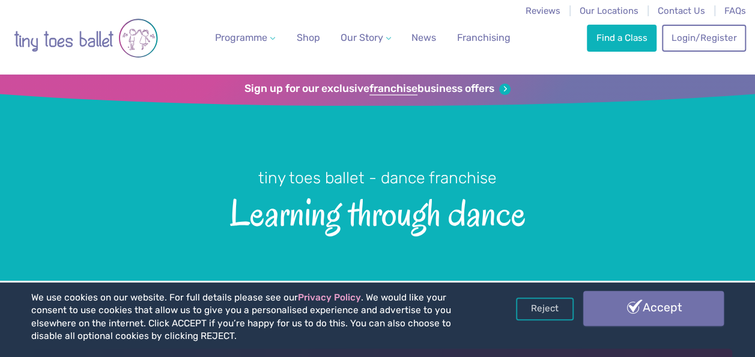
click at [597, 297] on link "Accept" at bounding box center [653, 308] width 141 height 35
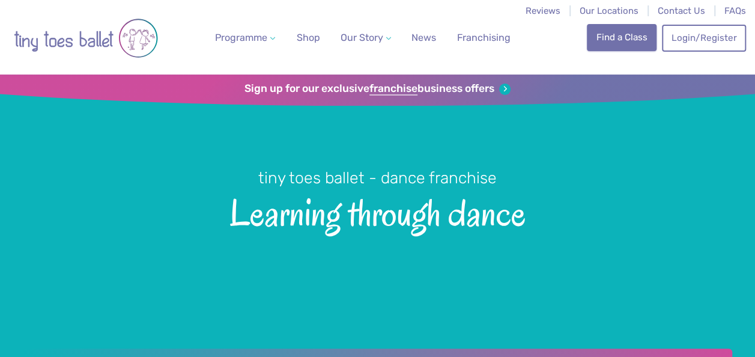
click at [603, 41] on link "Find a Class" at bounding box center [622, 37] width 70 height 26
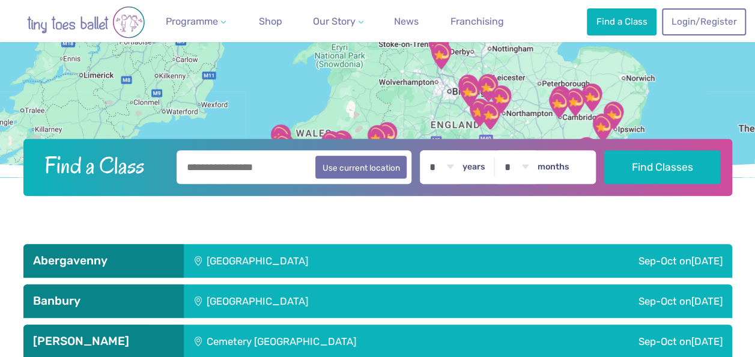
scroll to position [158, 0]
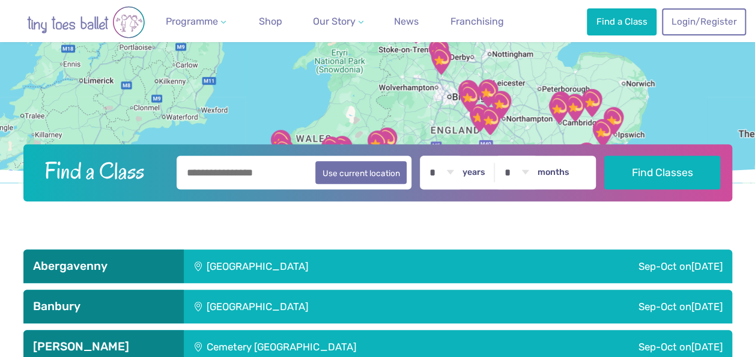
click at [209, 171] on input "text" at bounding box center [295, 173] width 236 height 34
type input "**********"
click at [454, 171] on select "* * * * * * * * * * ** ** **" at bounding box center [441, 173] width 37 height 34
select select "*"
click at [430, 156] on select "* * * * * * * * * * ** ** **" at bounding box center [441, 173] width 37 height 34
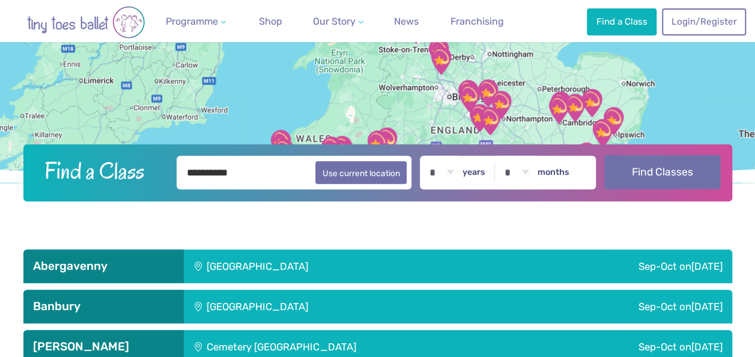
click at [671, 171] on button "Find Classes" at bounding box center [663, 172] width 116 height 34
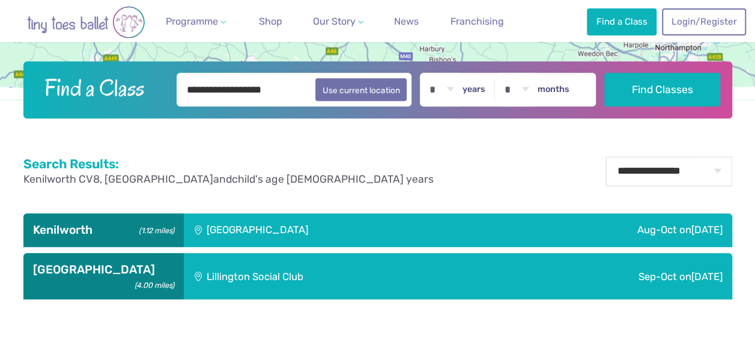
scroll to position [243, 0]
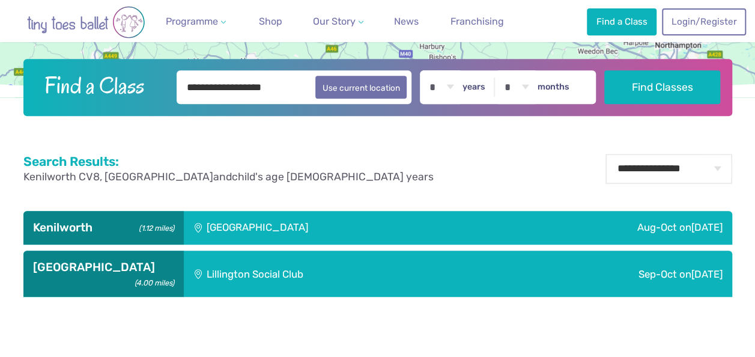
click at [443, 222] on div "Kenilworth School" at bounding box center [338, 228] width 308 height 34
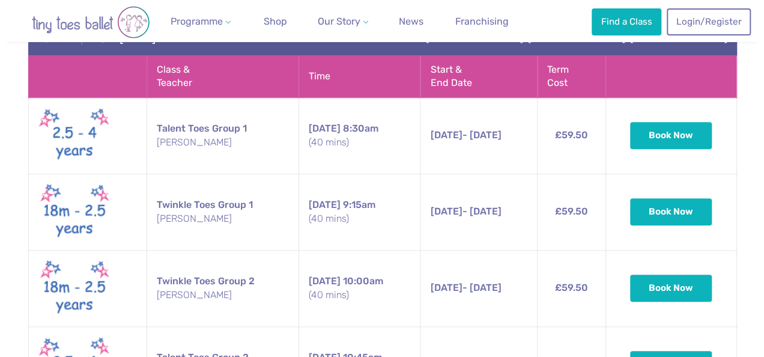
scroll to position [495, 0]
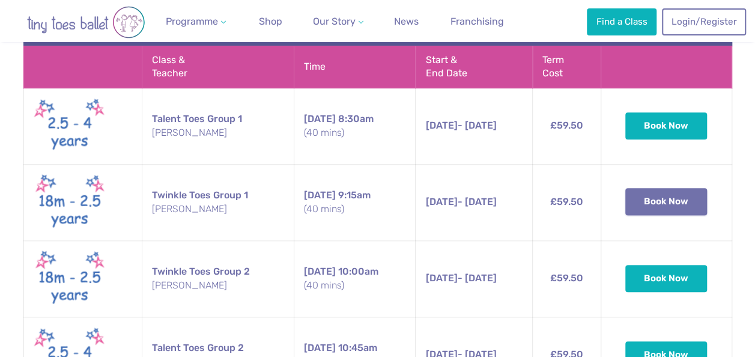
click at [675, 200] on button "Book Now" at bounding box center [667, 201] width 82 height 26
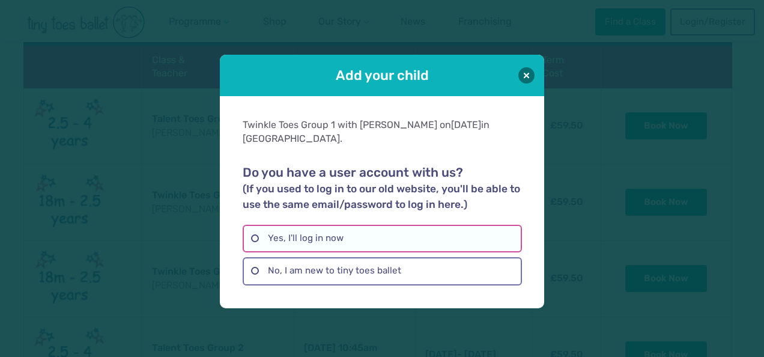
click at [252, 237] on label "Yes, I'll log in now" at bounding box center [382, 239] width 279 height 28
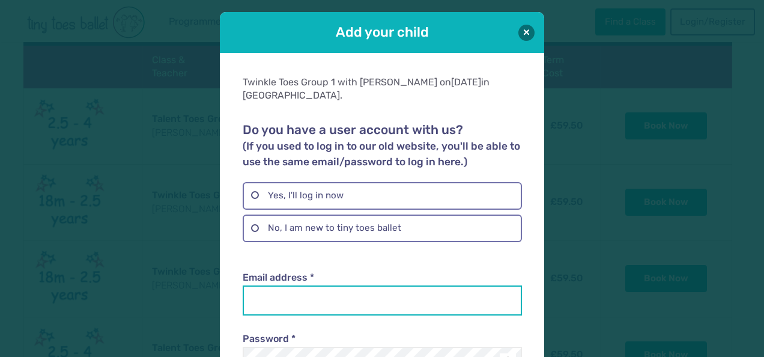
click at [266, 302] on input "Email address *" at bounding box center [382, 300] width 279 height 30
type input "**********"
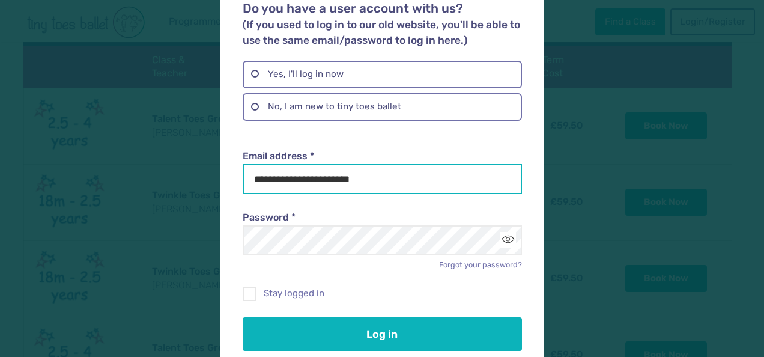
scroll to position [124, 0]
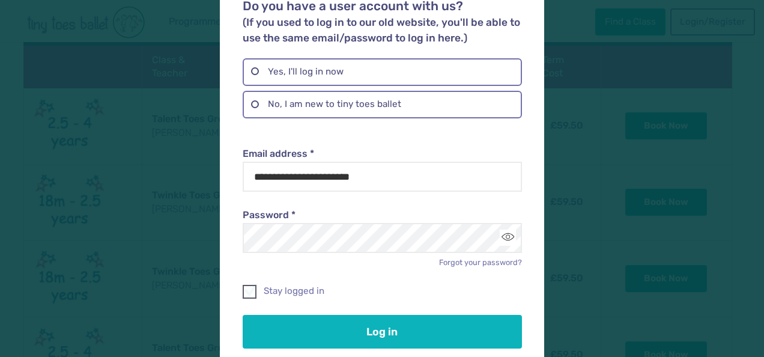
click at [248, 291] on span at bounding box center [250, 293] width 13 height 11
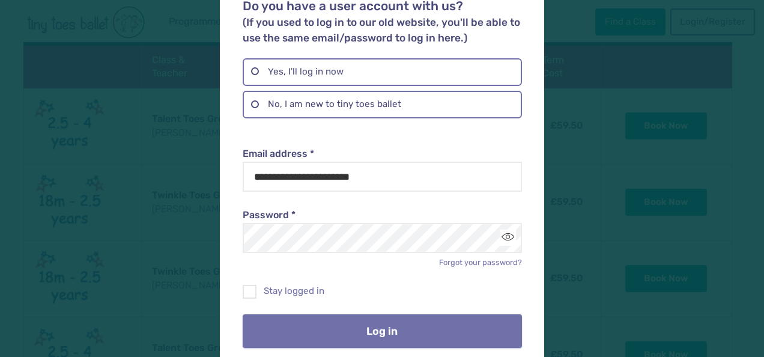
click at [281, 334] on button "Log in" at bounding box center [382, 331] width 279 height 34
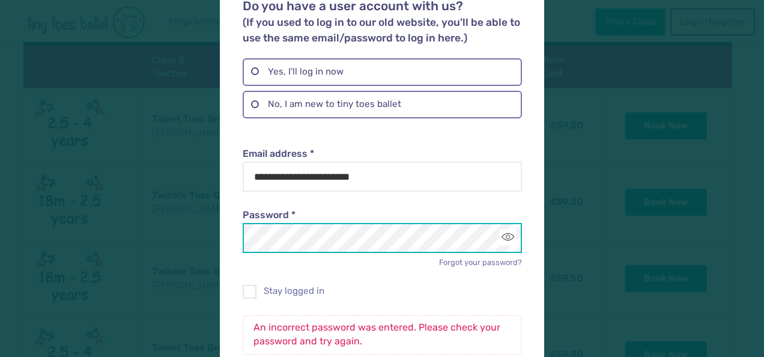
click at [226, 249] on div "**********" at bounding box center [382, 200] width 324 height 542
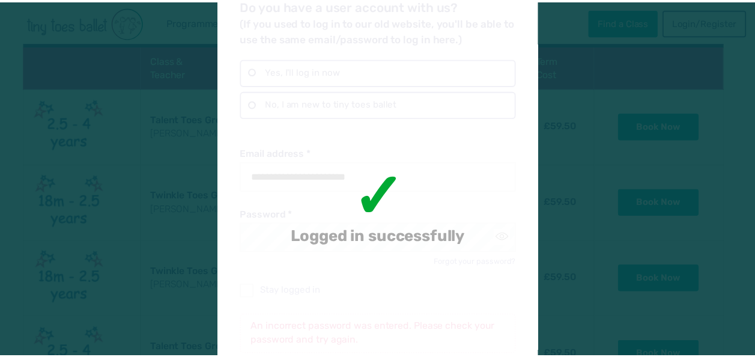
scroll to position [0, 0]
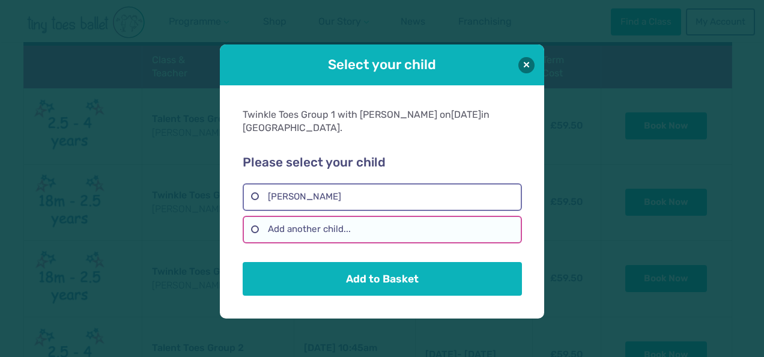
click at [309, 234] on label "Add another child..." at bounding box center [382, 230] width 279 height 28
click at [285, 227] on label "Add another child..." at bounding box center [382, 230] width 279 height 28
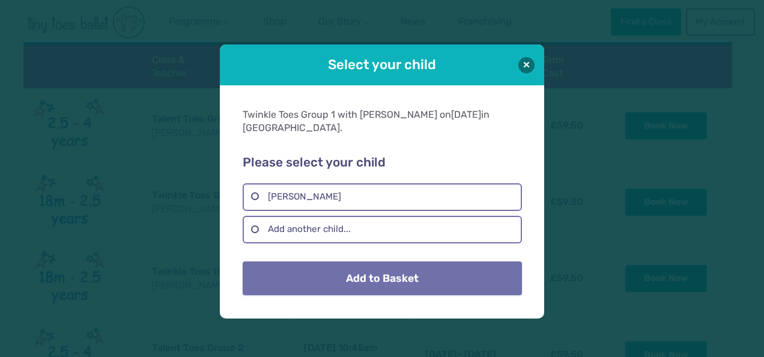
click at [308, 279] on button "Add to Basket" at bounding box center [382, 278] width 279 height 34
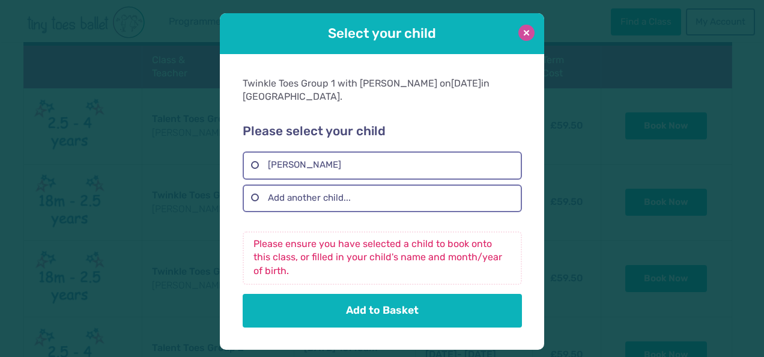
click at [523, 32] on button at bounding box center [527, 33] width 16 height 16
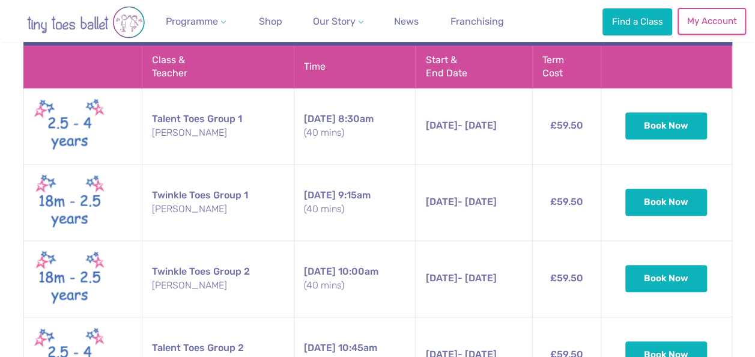
click at [698, 23] on link "My Account" at bounding box center [712, 21] width 69 height 26
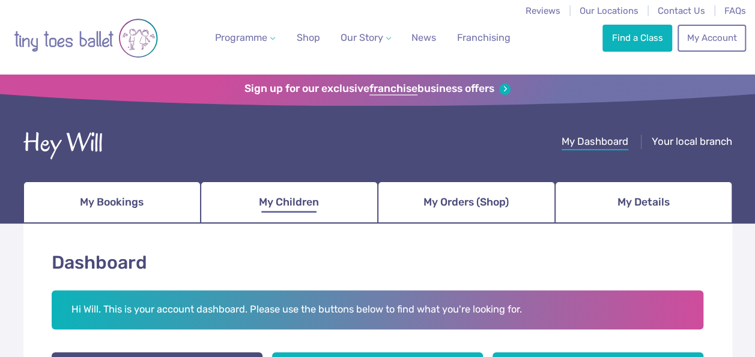
click at [328, 197] on link "My Children" at bounding box center [289, 202] width 177 height 42
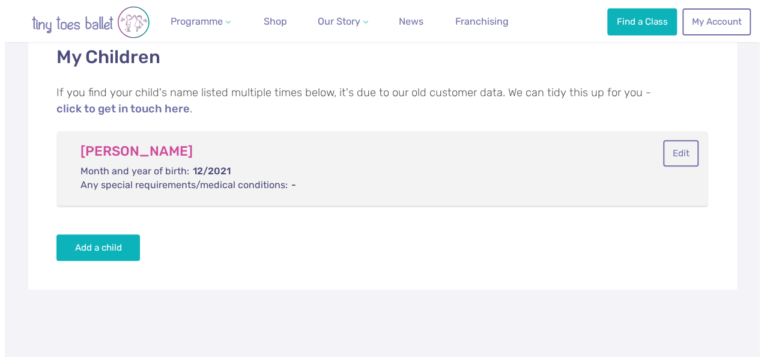
scroll to position [210, 0]
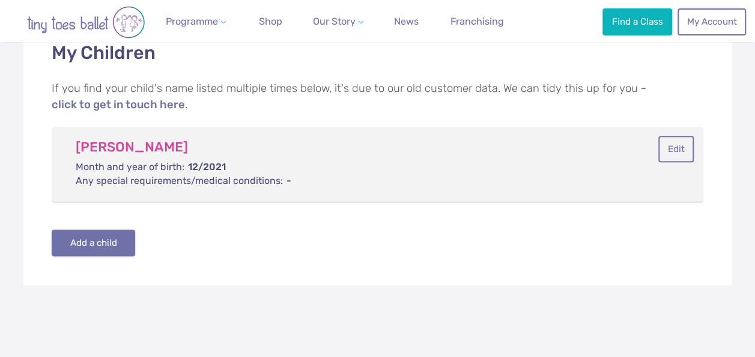
click at [79, 239] on button "Add a child" at bounding box center [94, 243] width 84 height 26
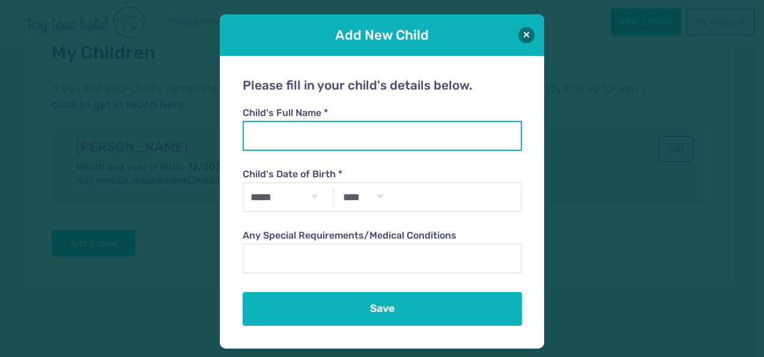
click at [292, 133] on input "Child's Full Name *" at bounding box center [382, 136] width 279 height 30
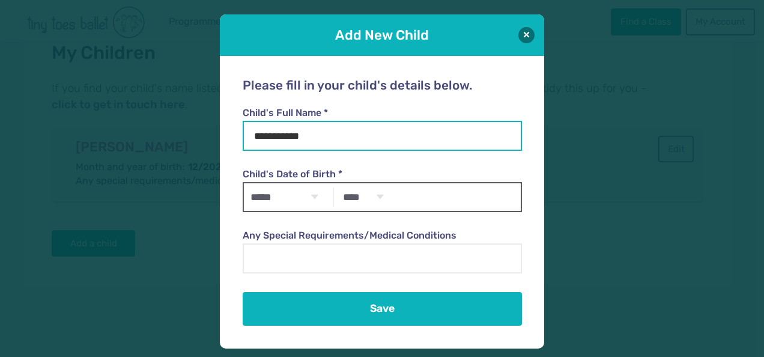
type input "**********"
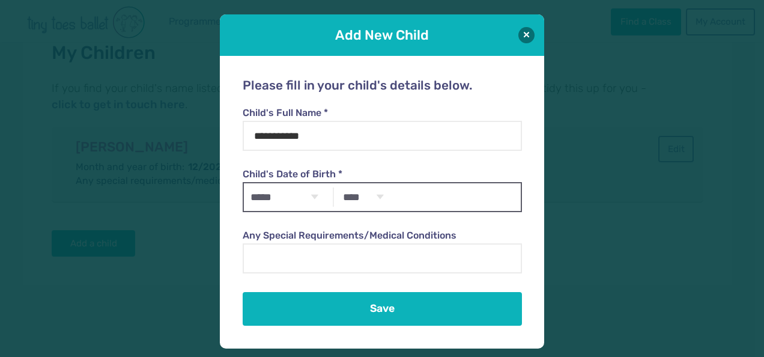
click at [317, 200] on select "***** ******* ******** ***** ***** *** **** **** ****** ********* ******* *****…" at bounding box center [284, 197] width 81 height 28
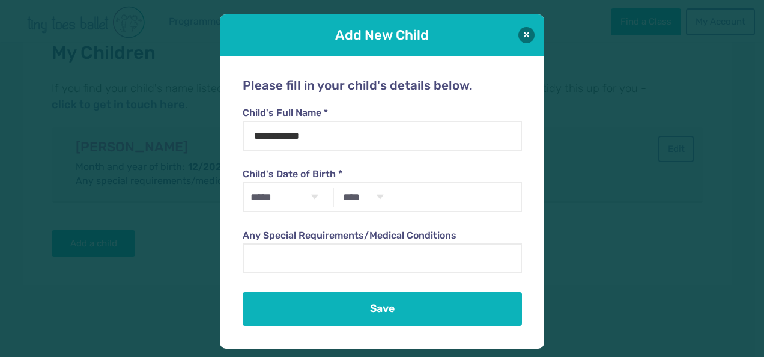
select select "**"
click at [244, 183] on select "***** ******* ******** ***** ***** *** **** **** ****** ********* ******* *****…" at bounding box center [284, 197] width 81 height 28
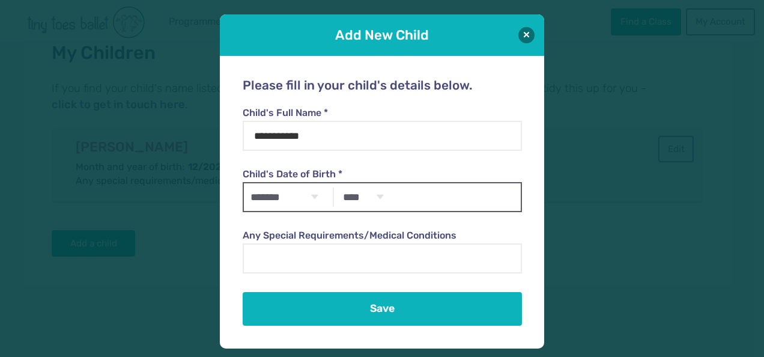
click at [389, 202] on select "**** **** **** **** **** **** **** **** **** **** **** **** **** **** **** ****…" at bounding box center [363, 197] width 53 height 28
select select "****"
click at [337, 183] on select "**** **** **** **** **** **** **** **** **** **** **** **** **** **** **** ****…" at bounding box center [363, 197] width 53 height 28
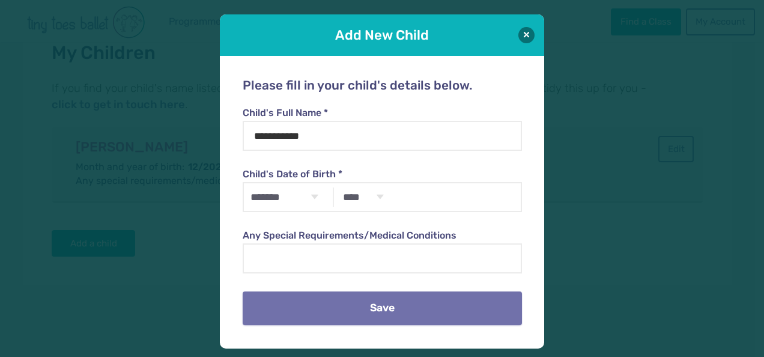
click at [324, 305] on button "Save" at bounding box center [382, 308] width 279 height 34
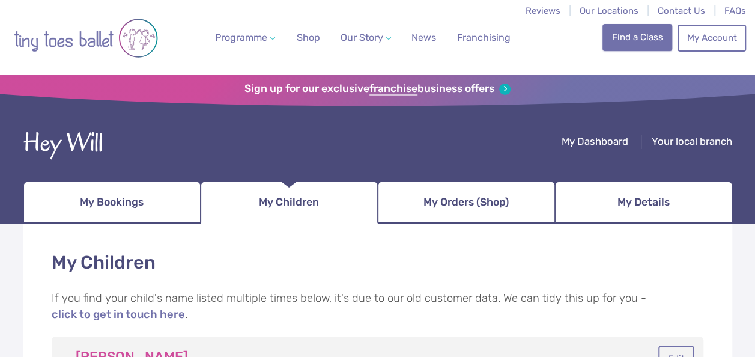
click at [627, 39] on link "Find a Class" at bounding box center [638, 37] width 70 height 26
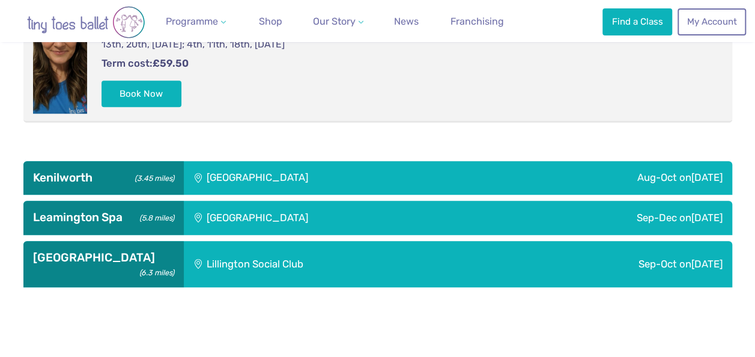
scroll to position [478, 0]
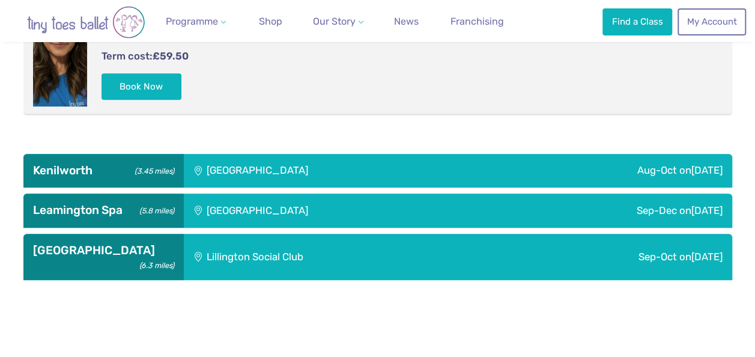
click at [276, 169] on div "Kenilworth School" at bounding box center [338, 171] width 308 height 34
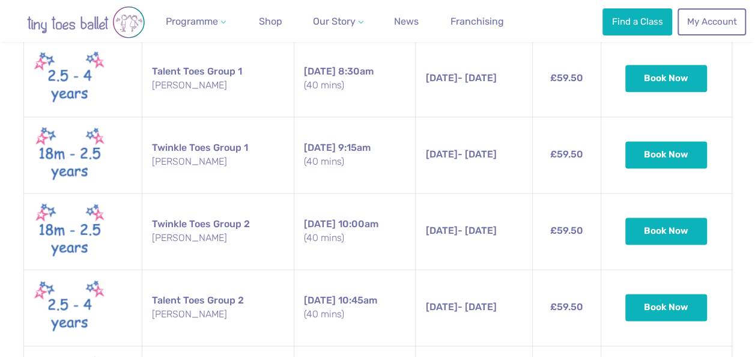
scroll to position [717, 0]
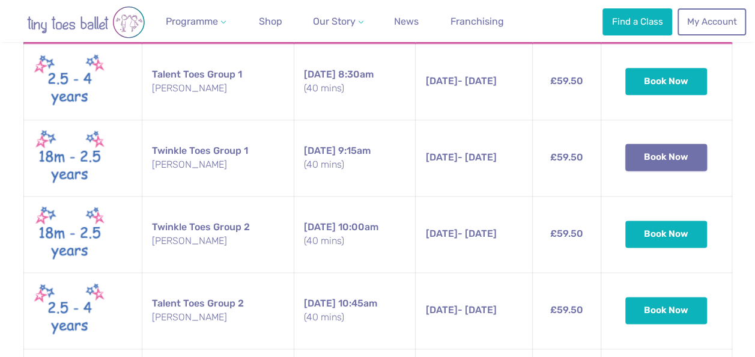
click at [653, 155] on button "Book Now" at bounding box center [667, 157] width 82 height 26
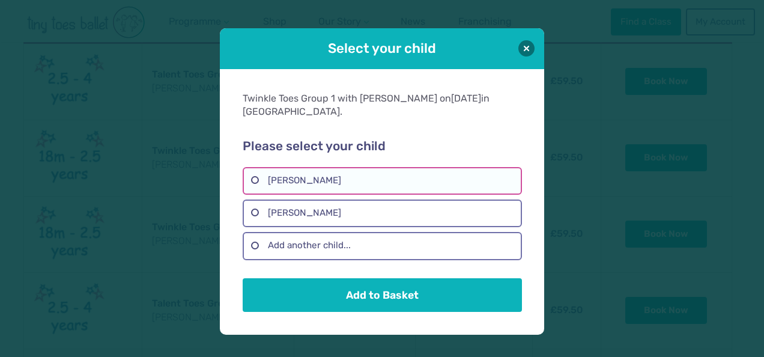
click at [252, 178] on label "Alanna Carr" at bounding box center [382, 181] width 279 height 28
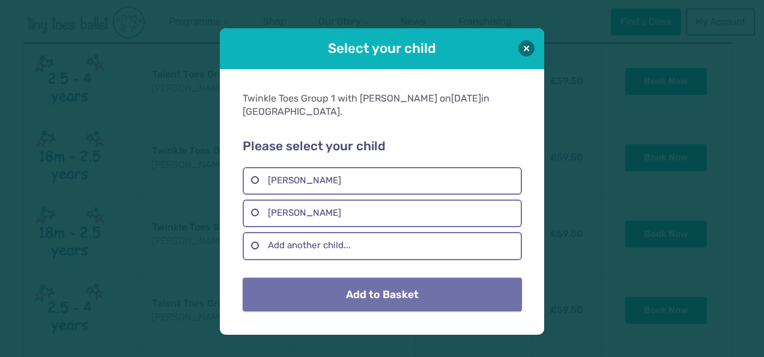
click at [337, 302] on button "Add to Basket" at bounding box center [382, 295] width 279 height 34
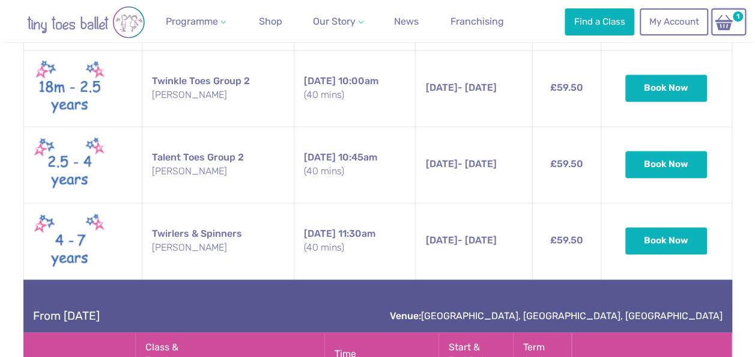
scroll to position [867, 0]
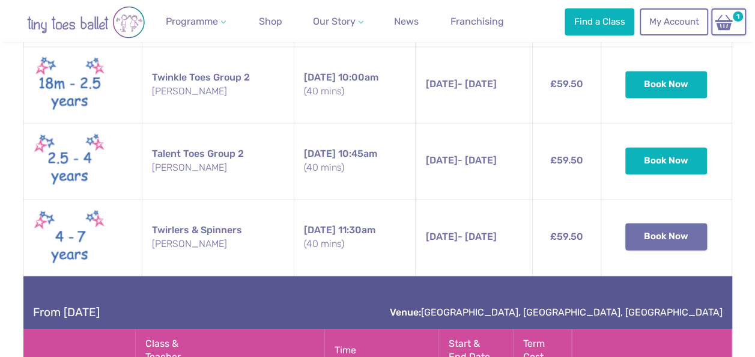
click at [656, 237] on button "Book Now" at bounding box center [667, 236] width 82 height 26
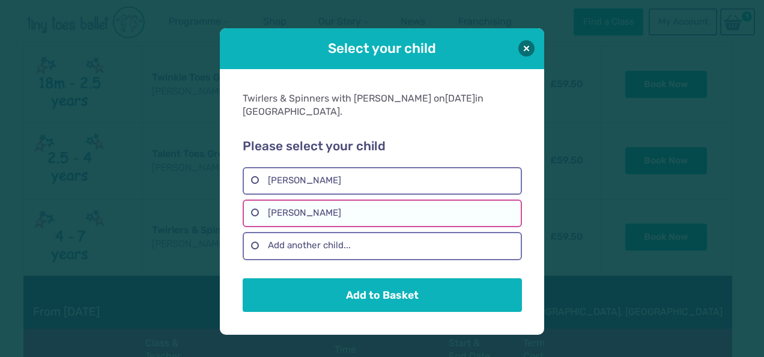
click at [261, 214] on label "Penny Carr" at bounding box center [382, 214] width 279 height 28
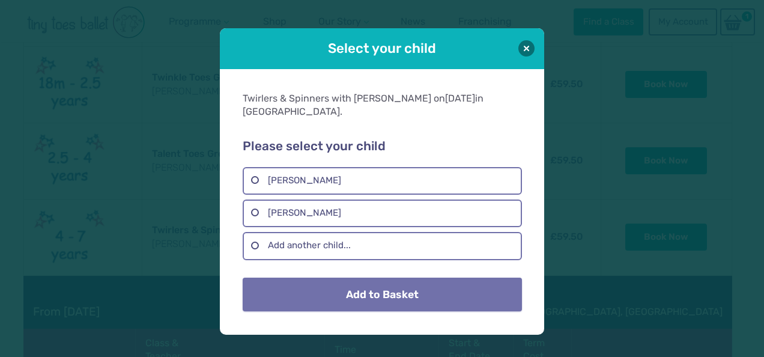
click at [345, 292] on button "Add to Basket" at bounding box center [382, 295] width 279 height 34
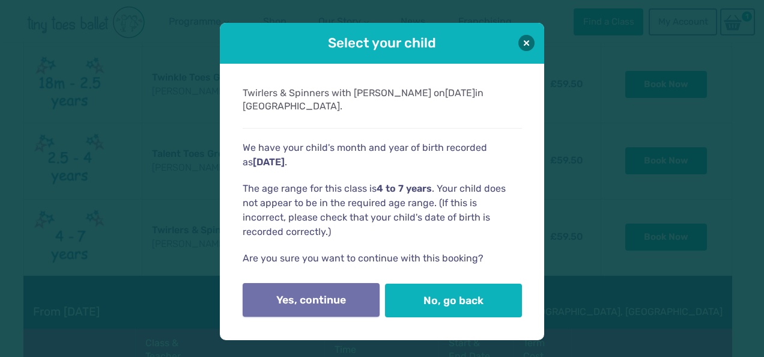
click at [297, 296] on button "Yes, continue" at bounding box center [311, 300] width 137 height 34
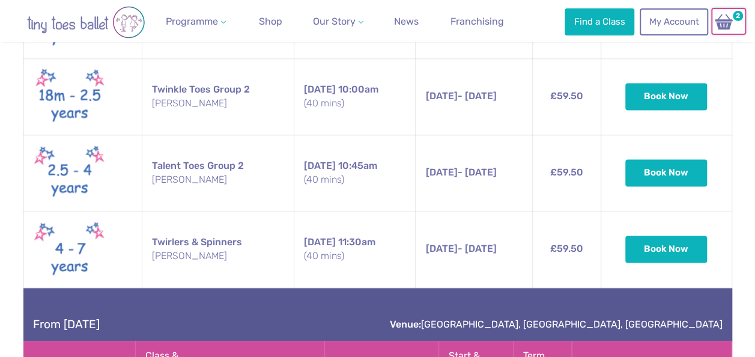
scroll to position [840, 0]
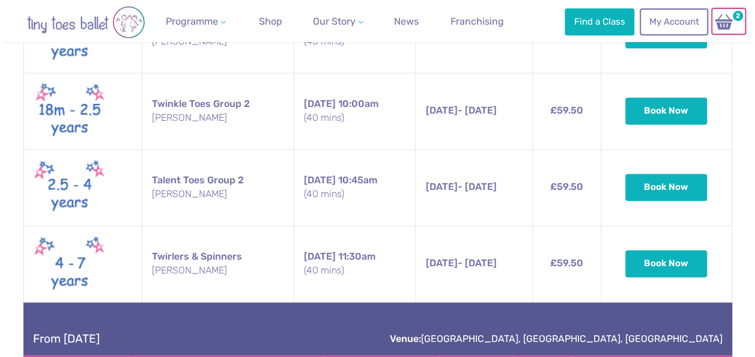
click at [727, 24] on img at bounding box center [724, 21] width 23 height 17
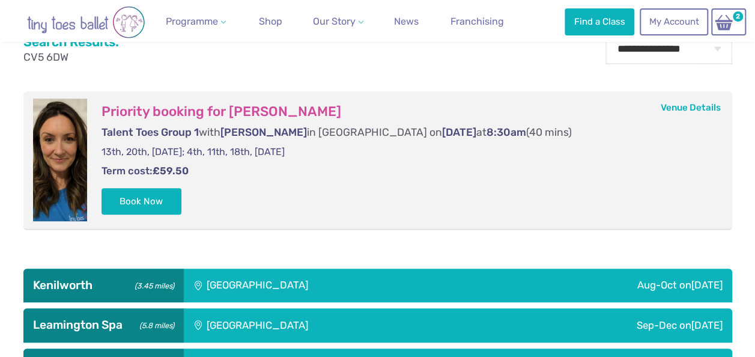
scroll to position [362, 0]
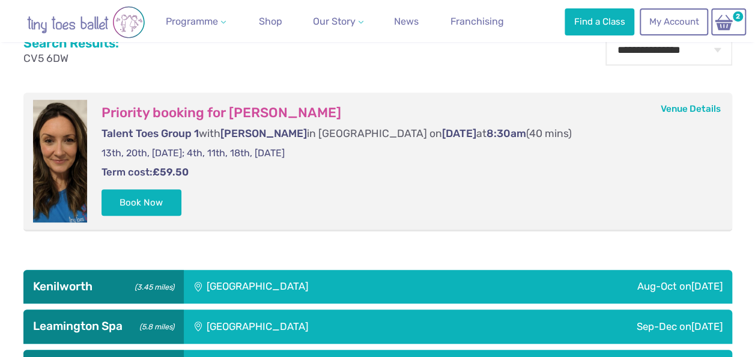
click at [252, 280] on div "[GEOGRAPHIC_DATA]" at bounding box center [338, 287] width 308 height 34
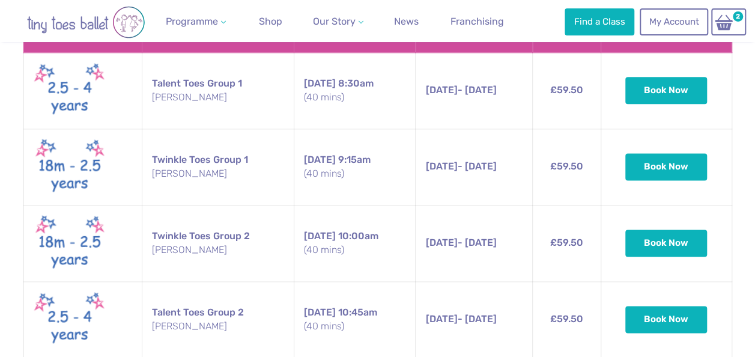
scroll to position [711, 0]
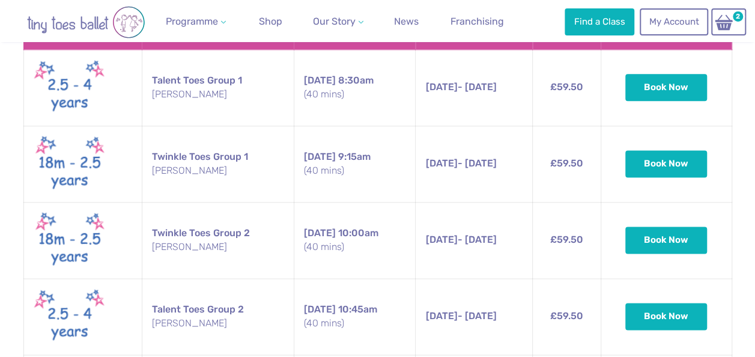
drag, startPoint x: 754, startPoint y: 138, endPoint x: 749, endPoint y: 163, distance: 25.1
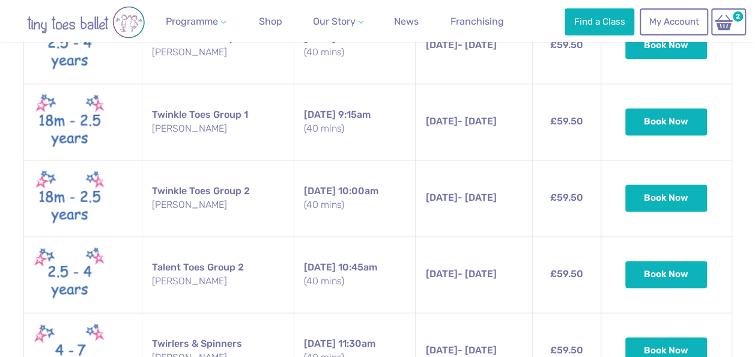
scroll to position [756, 0]
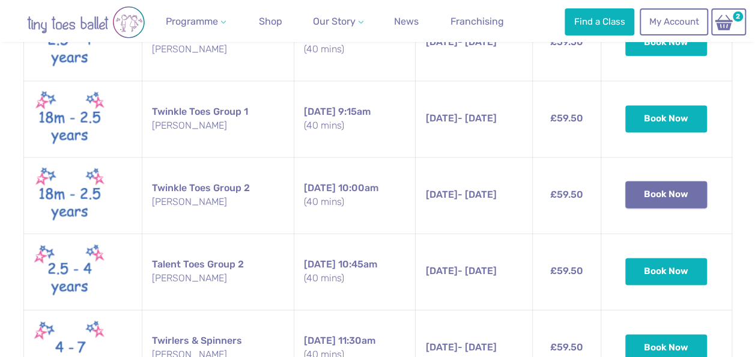
click at [667, 194] on button "Book Now" at bounding box center [667, 194] width 82 height 26
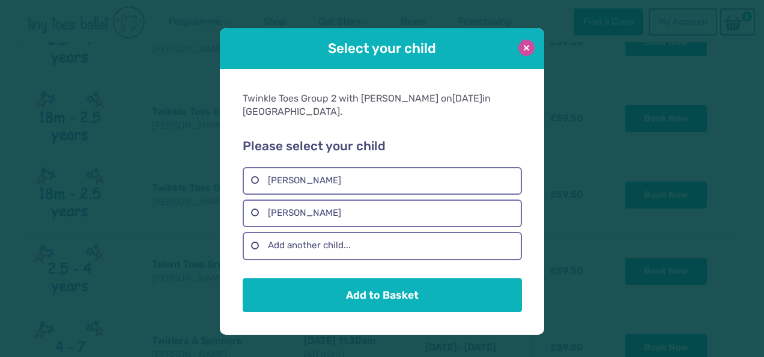
click at [531, 48] on button at bounding box center [527, 48] width 16 height 16
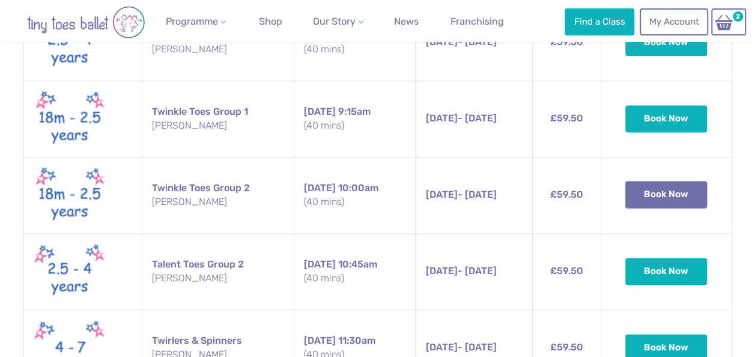
click at [665, 192] on button "Book Now" at bounding box center [667, 194] width 82 height 26
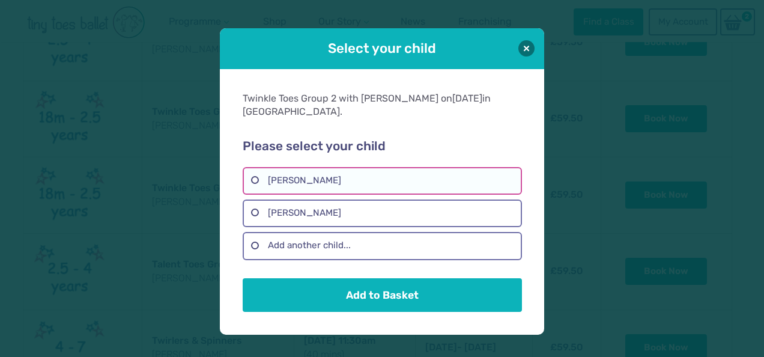
click at [334, 186] on label "Alanna Carr" at bounding box center [382, 181] width 279 height 28
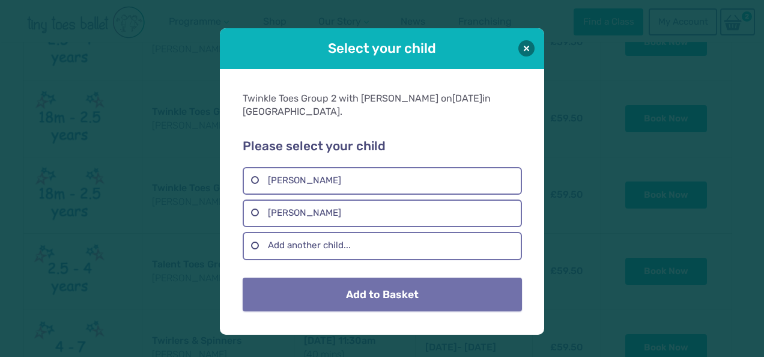
click at [340, 288] on button "Add to Basket" at bounding box center [382, 295] width 279 height 34
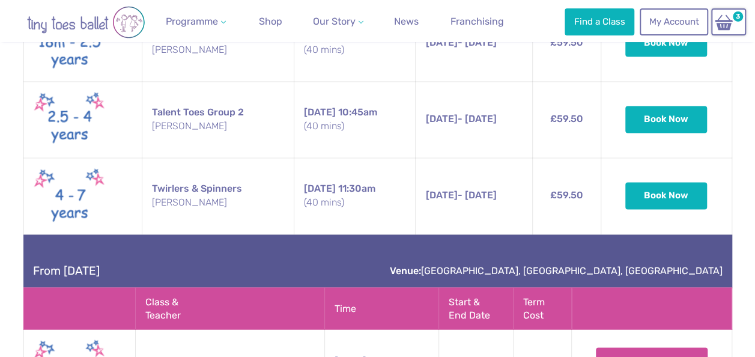
scroll to position [885, 0]
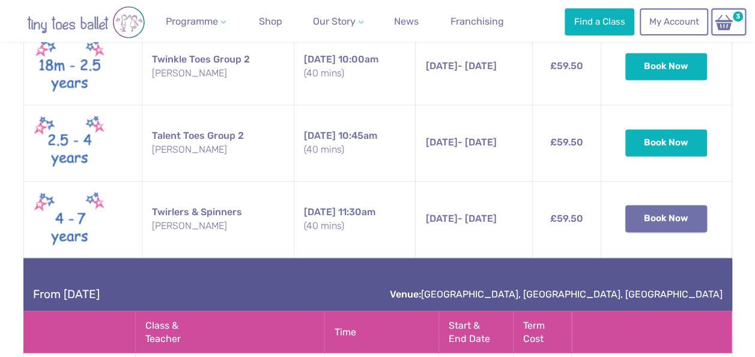
click at [664, 218] on button "Book Now" at bounding box center [667, 218] width 82 height 26
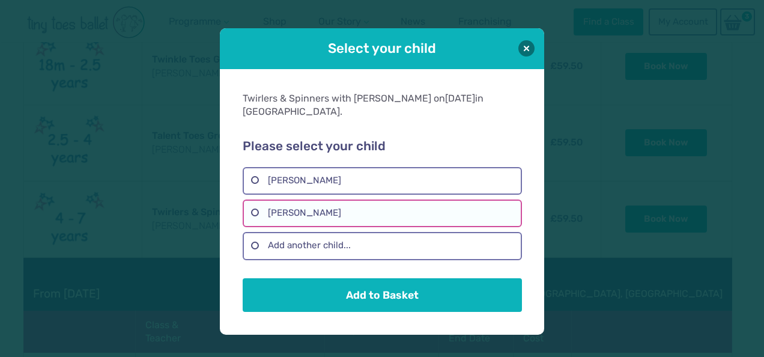
click at [350, 213] on label "Penny Carr" at bounding box center [382, 214] width 279 height 28
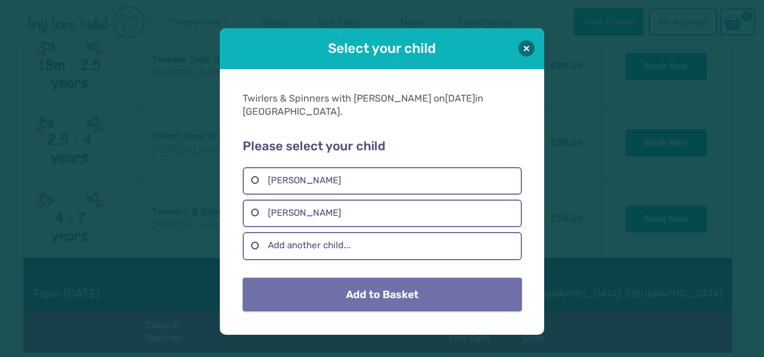
click at [355, 291] on button "Add to Basket" at bounding box center [382, 295] width 279 height 34
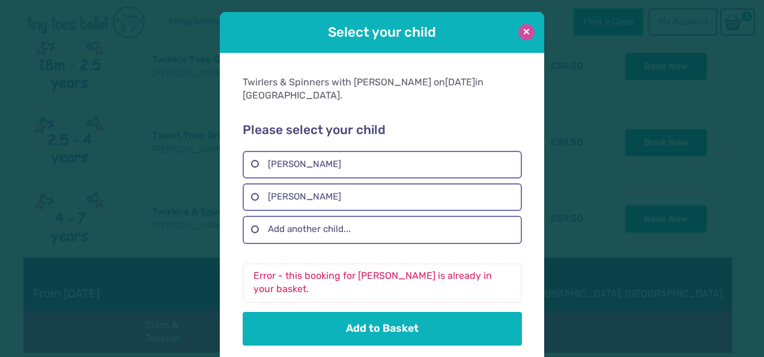
click at [522, 26] on button at bounding box center [527, 32] width 16 height 16
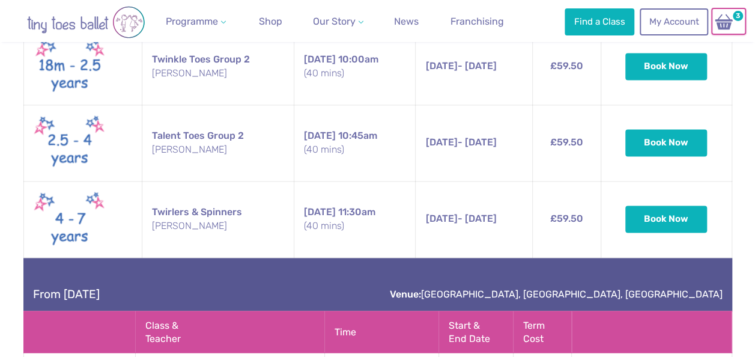
click at [733, 15] on span "3" at bounding box center [738, 16] width 14 height 14
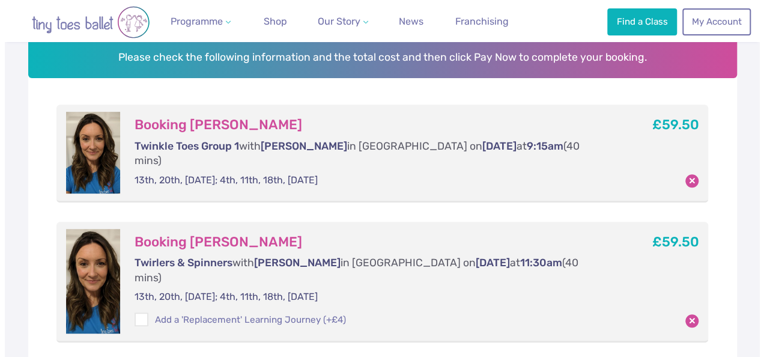
scroll to position [196, 0]
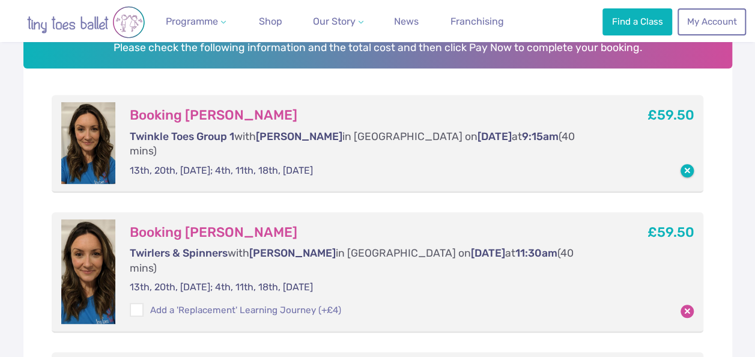
click at [691, 164] on button "button" at bounding box center [687, 170] width 13 height 13
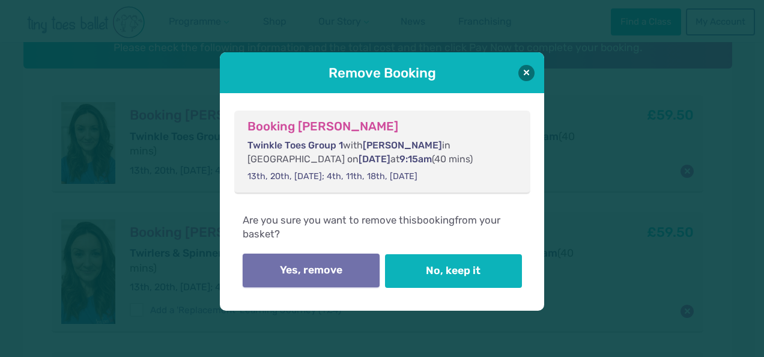
click at [358, 276] on button "Yes, remove" at bounding box center [311, 271] width 137 height 34
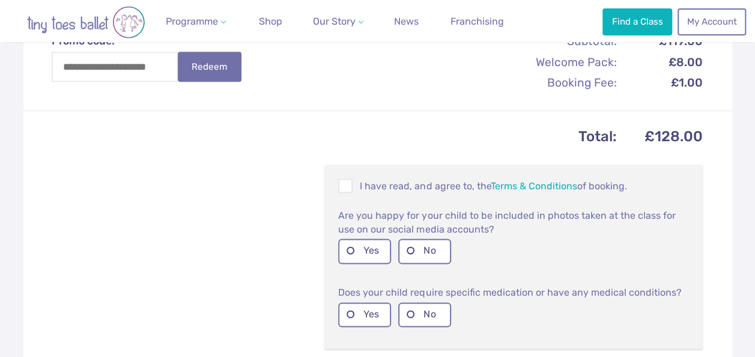
scroll to position [738, 0]
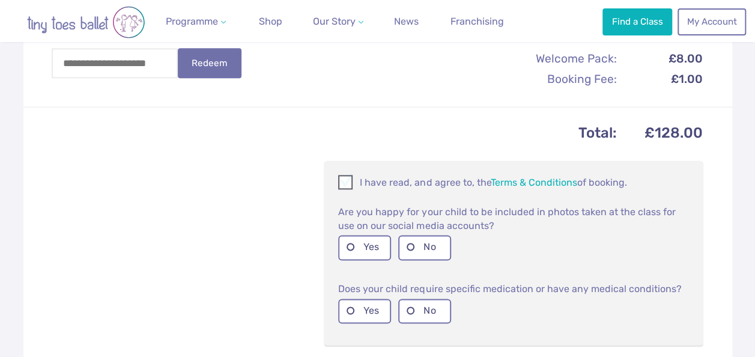
click at [344, 178] on span at bounding box center [346, 183] width 13 height 11
click at [350, 235] on label "Yes" at bounding box center [364, 247] width 53 height 25
click at [412, 299] on label "No" at bounding box center [424, 311] width 53 height 25
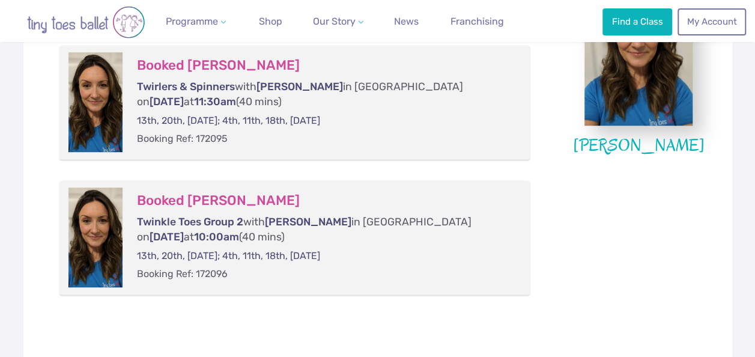
scroll to position [337, 0]
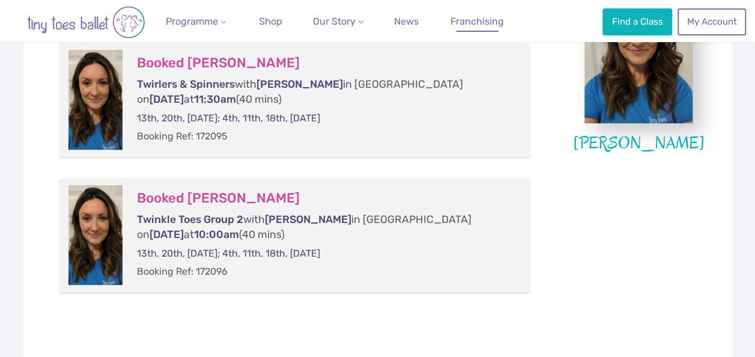
click at [481, 19] on span "Franchising" at bounding box center [477, 21] width 53 height 11
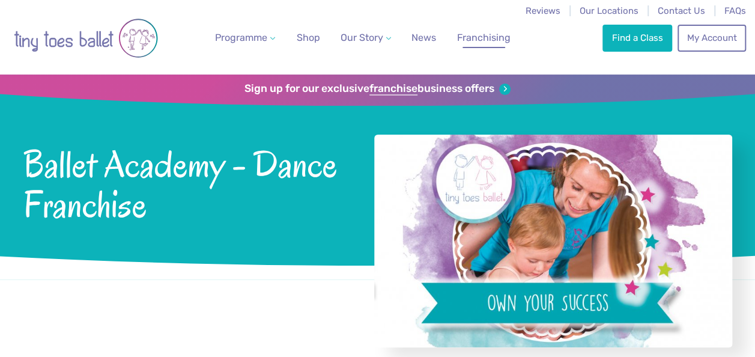
click at [744, 171] on div "Sign up for our exclusive franchise business offers Ballet Academy - Dance Fran…" at bounding box center [377, 177] width 755 height 205
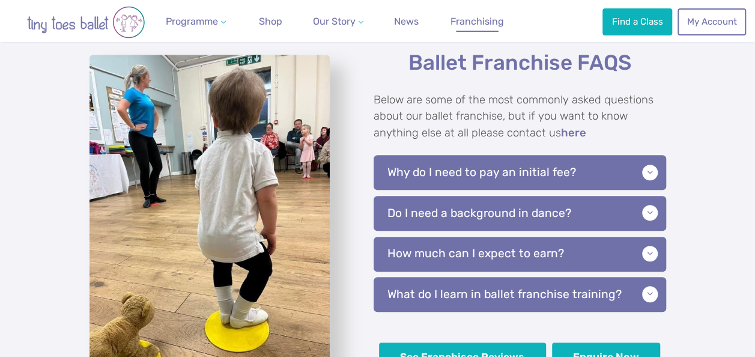
scroll to position [2572, 0]
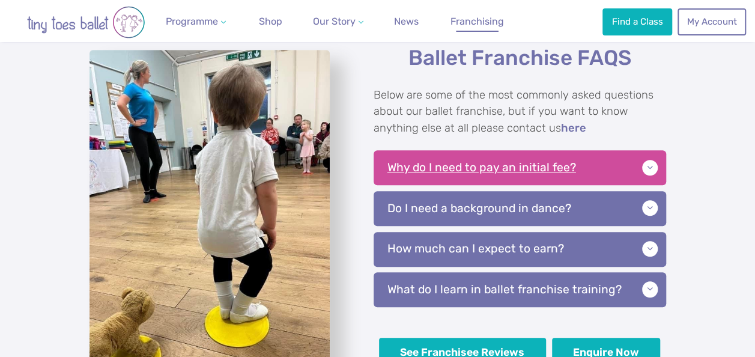
click at [651, 165] on p "Why do I need to pay an initial fee?" at bounding box center [520, 167] width 293 height 35
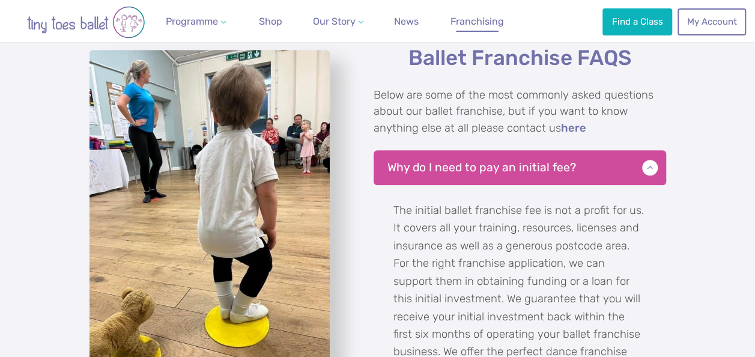
click at [710, 200] on div "Ballet Franchise FAQS Below are some of the most commonly asked questions about…" at bounding box center [377, 343] width 755 height 639
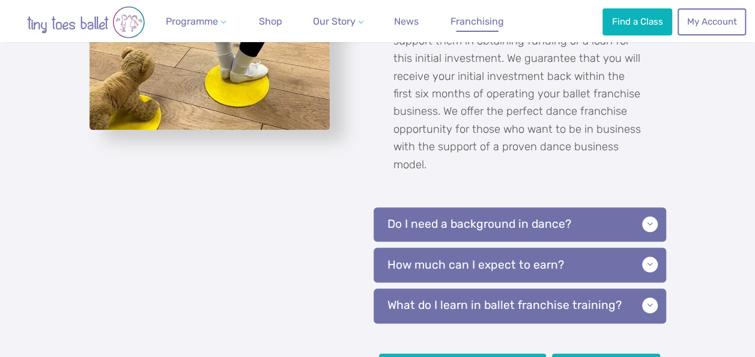
scroll to position [2836, 0]
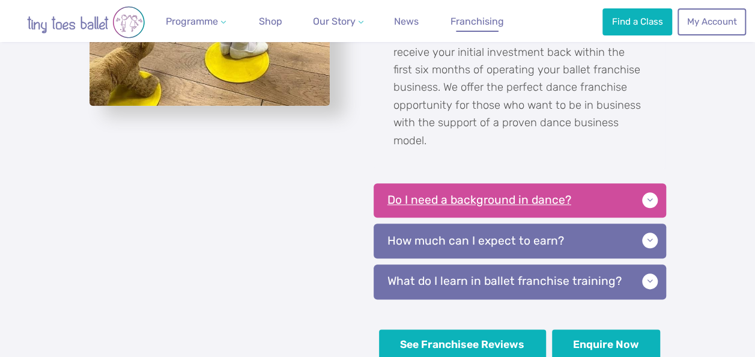
click at [648, 210] on p "Do I need a background in dance?" at bounding box center [520, 200] width 293 height 35
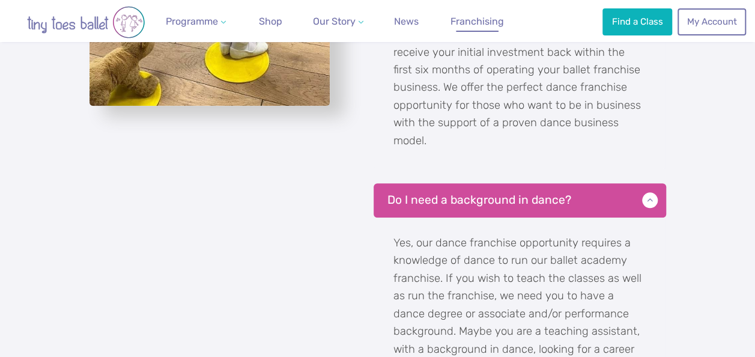
click at [702, 237] on div "Ballet Franchise FAQS Below are some of the most commonly asked questions about…" at bounding box center [377, 181] width 755 height 842
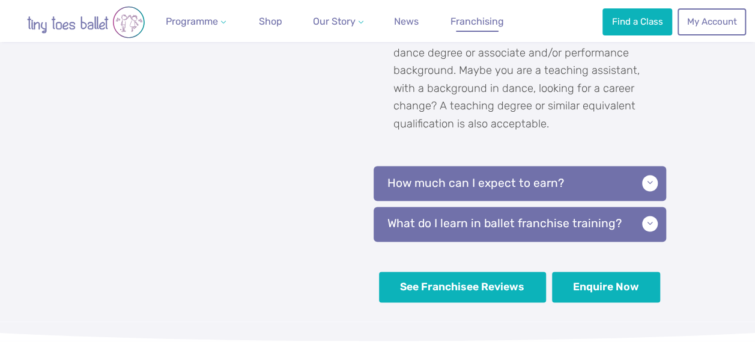
scroll to position [3101, 0]
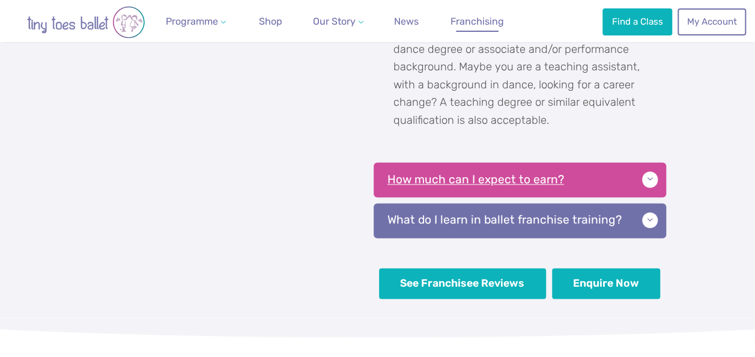
click at [641, 184] on p "How much can I expect to earn?" at bounding box center [520, 179] width 293 height 35
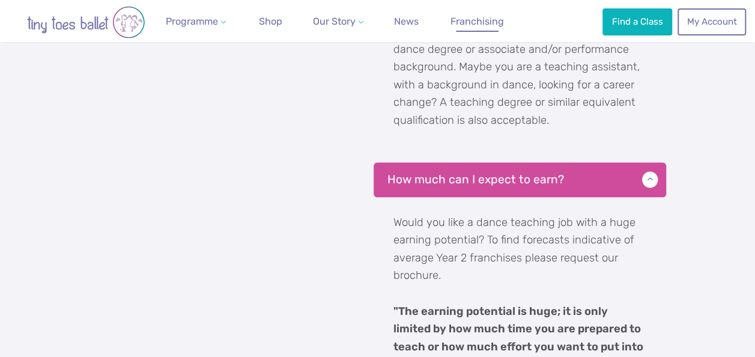
click at [695, 242] on div "Ballet Franchise FAQS Below are some of the most commonly asked questions about…" at bounding box center [377, 111] width 755 height 1233
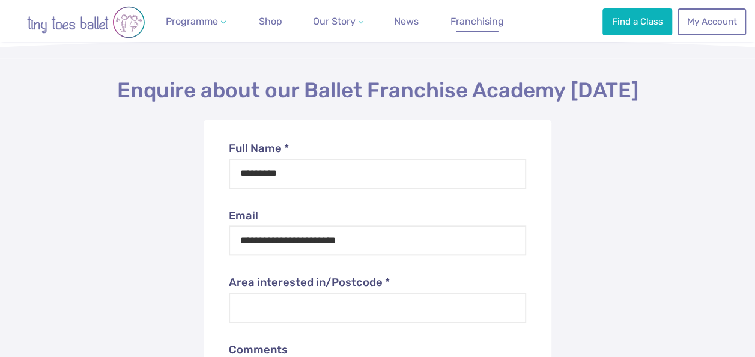
scroll to position [5144, 0]
